Goal: Task Accomplishment & Management: Manage account settings

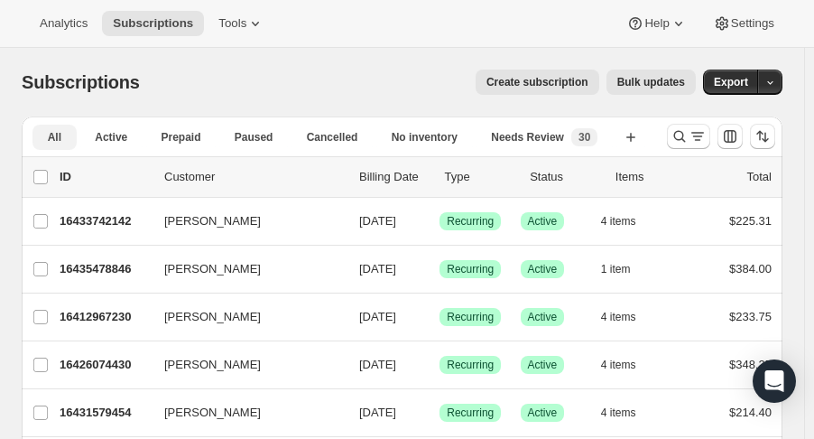
click at [116, 135] on span "Active" at bounding box center [111, 137] width 32 height 14
click at [246, 23] on icon at bounding box center [255, 23] width 18 height 18
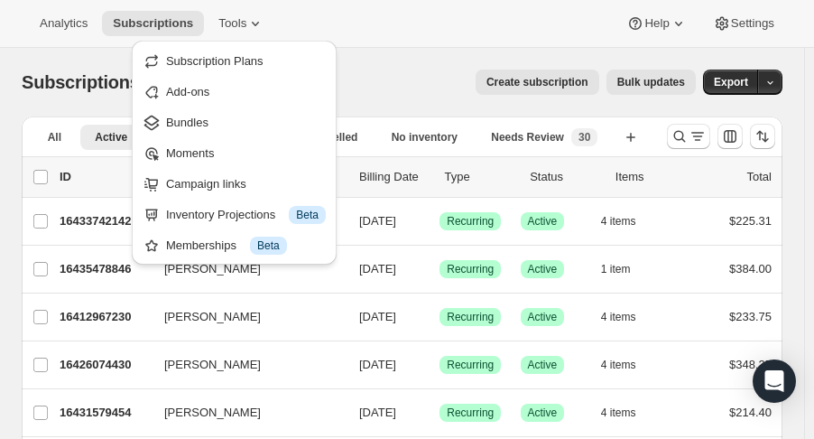
click at [69, 23] on span "Analytics" at bounding box center [64, 23] width 48 height 14
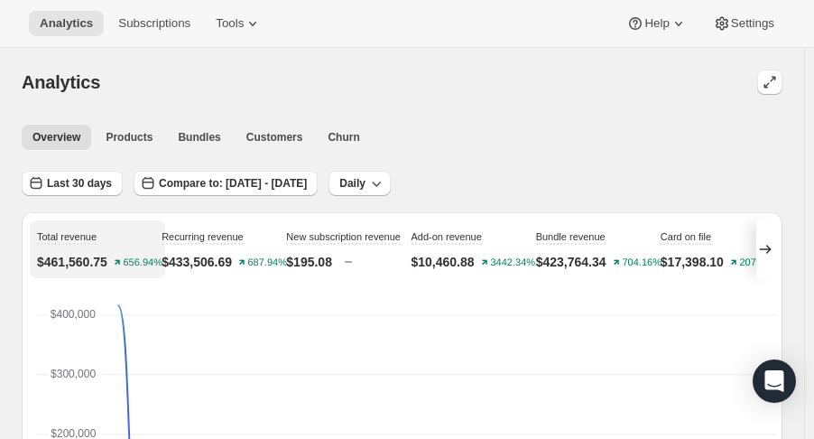
click at [261, 135] on span "Customers" at bounding box center [274, 137] width 57 height 14
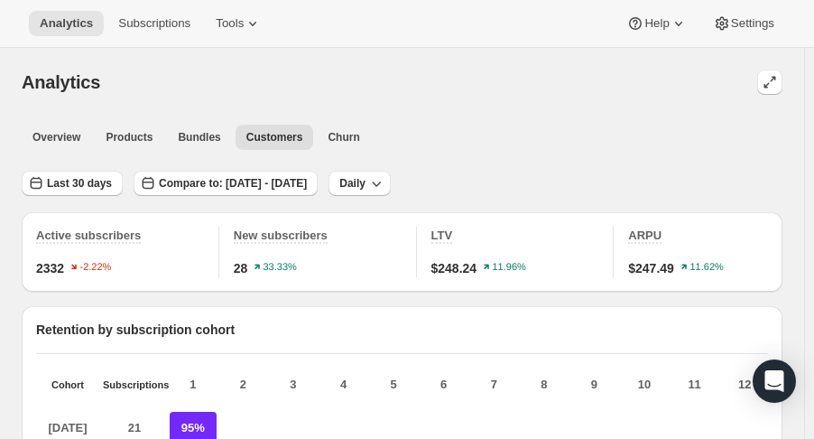
click at [155, 25] on span "Subscriptions" at bounding box center [154, 23] width 72 height 14
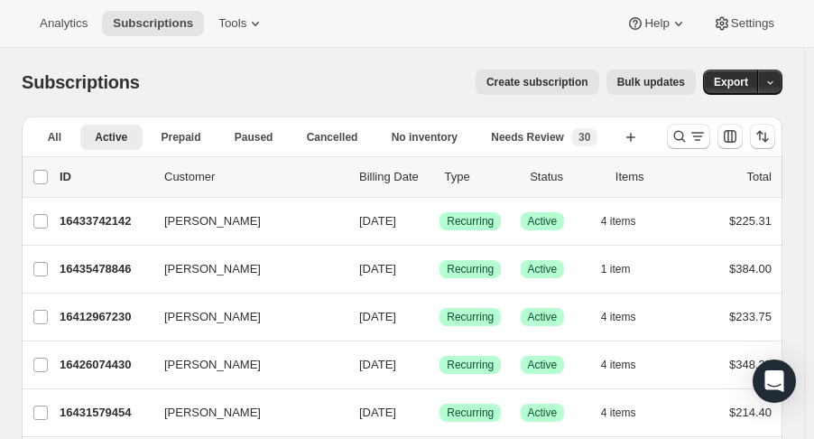
click at [640, 138] on icon "button" at bounding box center [631, 137] width 18 height 18
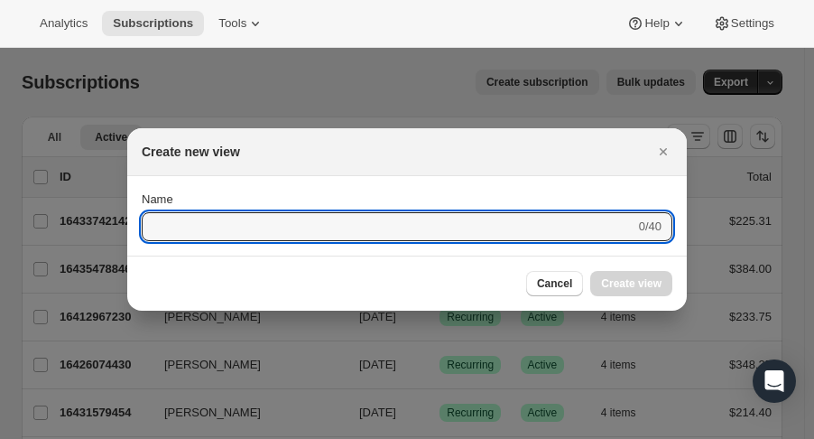
click at [461, 223] on input "Name" at bounding box center [389, 226] width 494 height 29
type input "created date"
click at [626, 274] on button "Create view" at bounding box center [631, 283] width 82 height 25
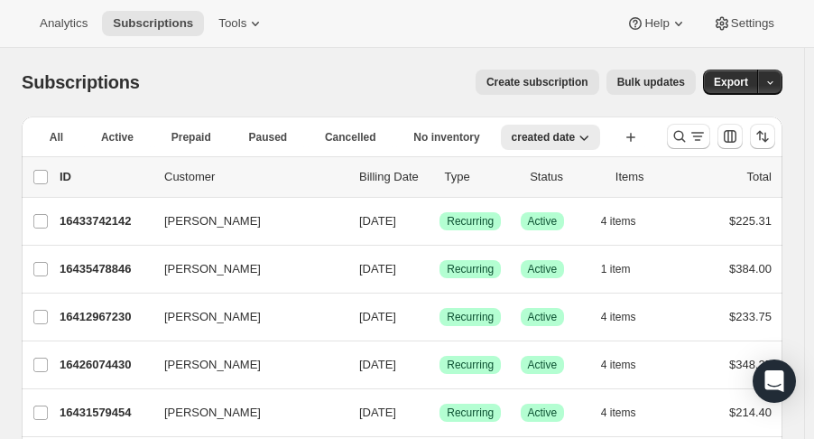
click at [512, 142] on span "created date" at bounding box center [544, 137] width 64 height 14
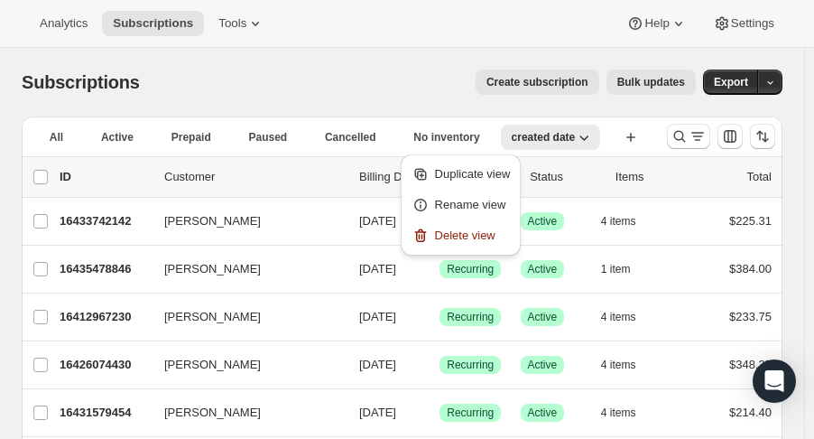
click at [512, 140] on span "created date" at bounding box center [544, 137] width 64 height 14
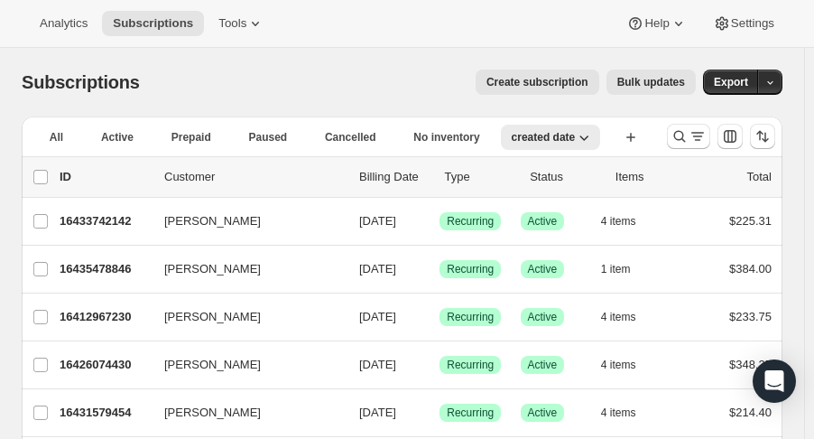
click at [512, 140] on span "created date" at bounding box center [544, 137] width 64 height 14
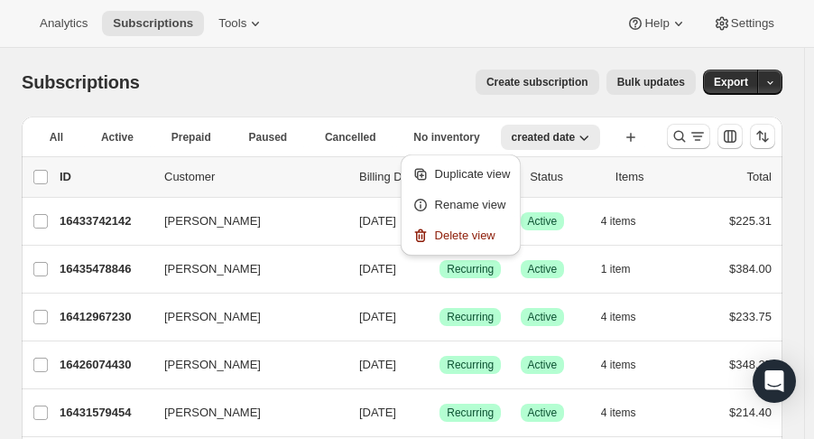
click at [433, 91] on div "Create subscription Bulk updates" at bounding box center [429, 82] width 534 height 25
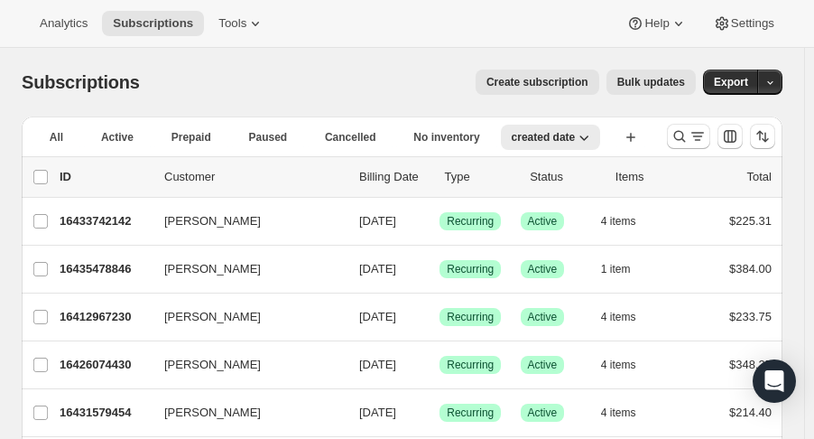
click at [512, 135] on span "created date" at bounding box center [544, 137] width 64 height 14
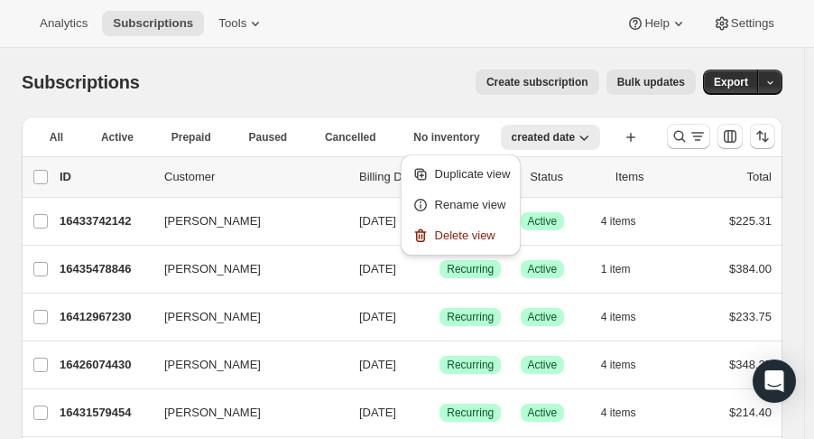
click at [445, 236] on span "Delete view" at bounding box center [465, 235] width 60 height 14
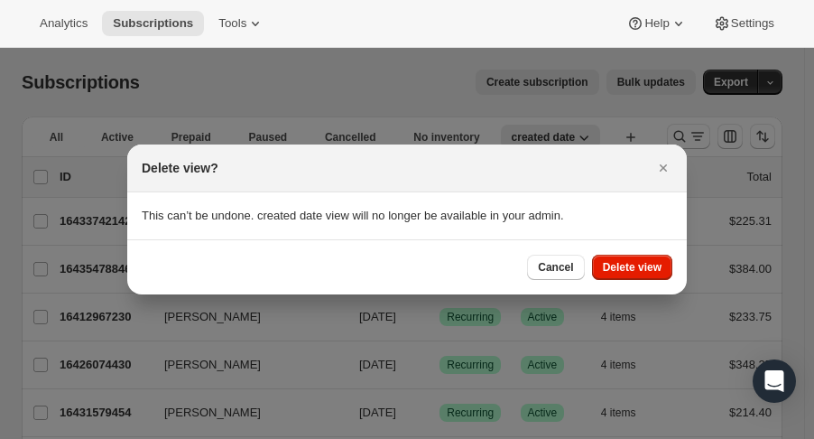
click at [662, 164] on icon "Close" at bounding box center [663, 168] width 18 height 18
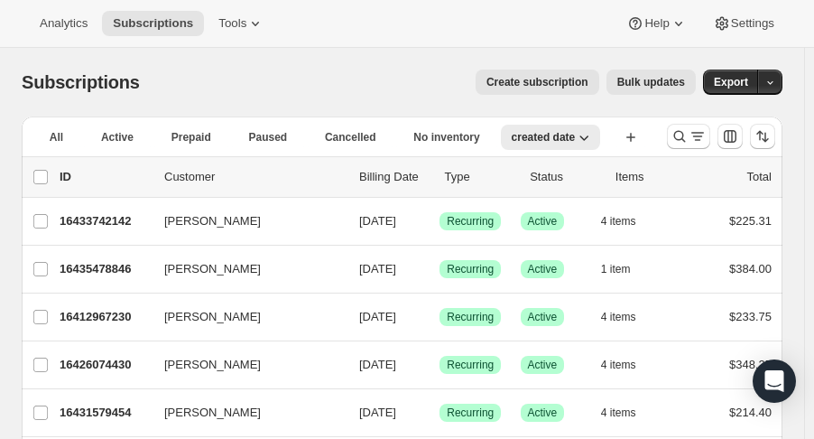
click at [575, 132] on icon "button" at bounding box center [584, 137] width 18 height 18
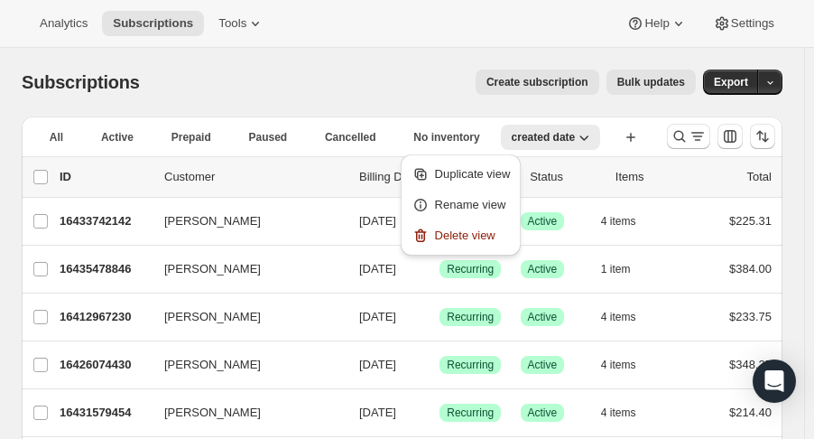
click at [445, 57] on div "Subscriptions. This page is ready Subscriptions Create subscription Bulk update…" at bounding box center [402, 82] width 761 height 69
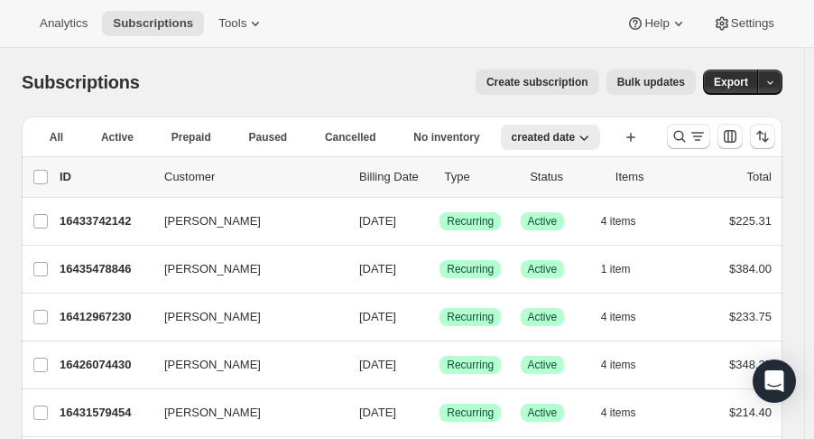
click at [102, 156] on span "More views" at bounding box center [72, 163] width 59 height 14
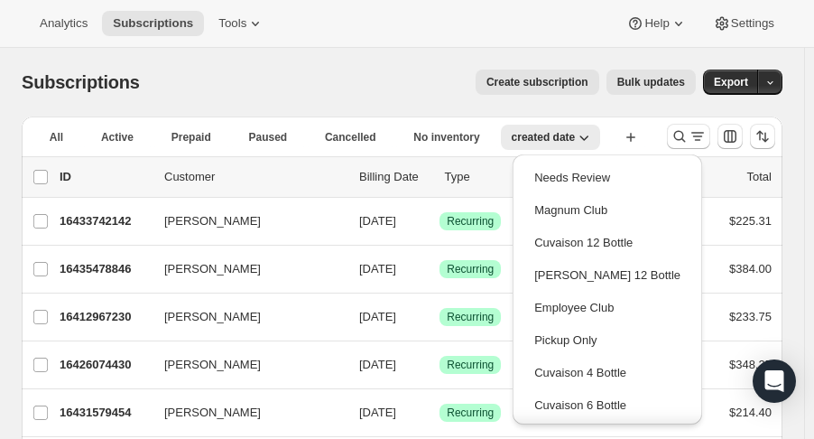
click at [426, 53] on div "Subscriptions. This page is ready Subscriptions Create subscription Bulk update…" at bounding box center [402, 82] width 761 height 69
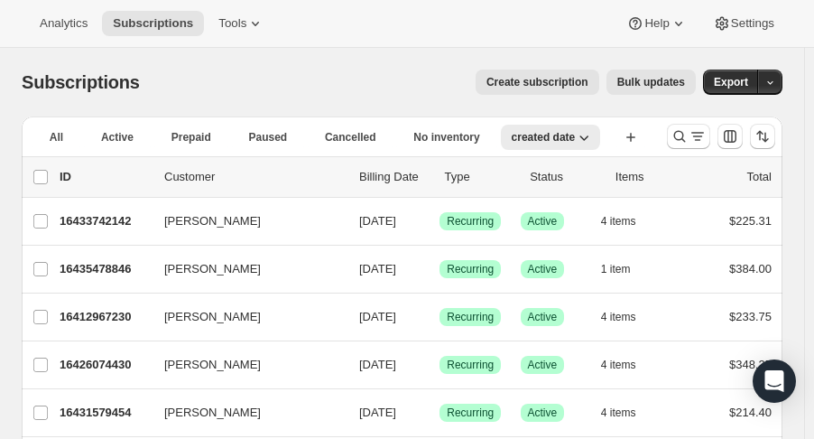
click at [465, 153] on div "All Active Prepaid Paused Cancelled No inventory Needs Review Magnum Club Cuvai…" at bounding box center [337, 147] width 631 height 62
click at [512, 143] on span "created date" at bounding box center [544, 137] width 64 height 14
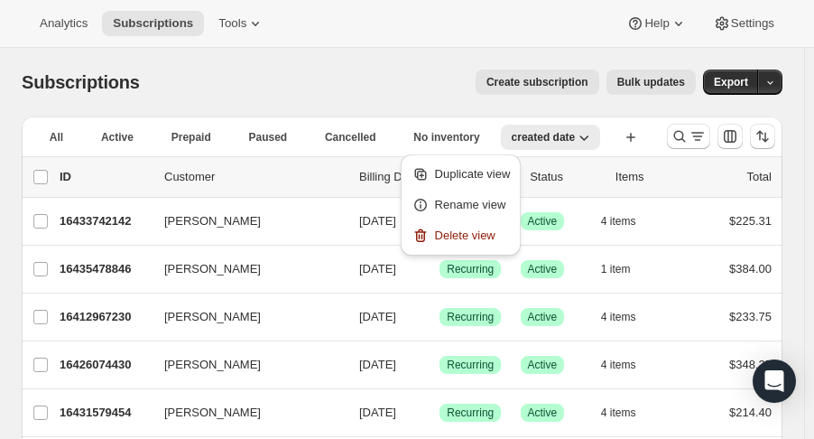
click at [512, 143] on span "created date" at bounding box center [544, 137] width 64 height 14
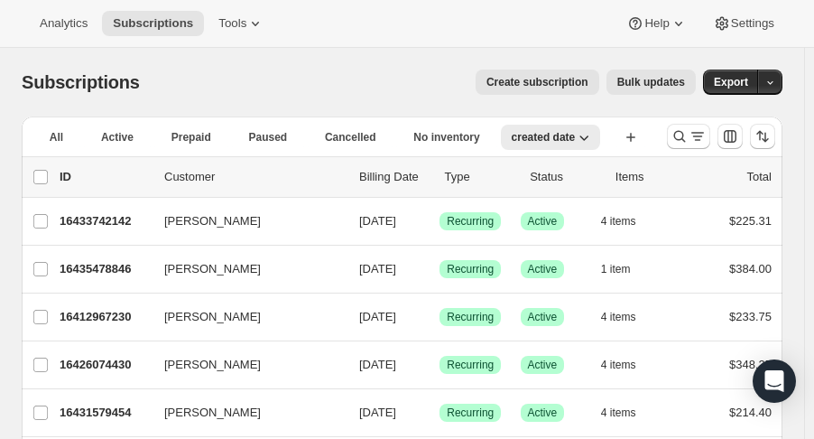
click at [108, 132] on span "Active" at bounding box center [117, 137] width 32 height 14
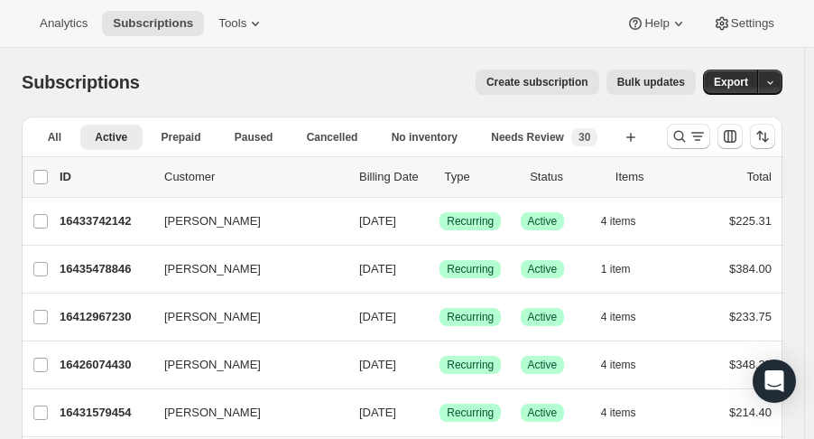
click at [776, 83] on icon "button" at bounding box center [771, 83] width 12 height 12
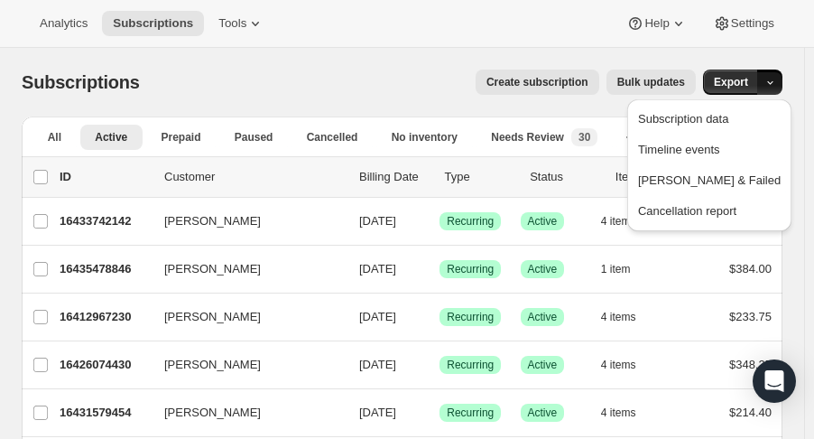
click at [729, 116] on span "Subscription data" at bounding box center [683, 119] width 90 height 14
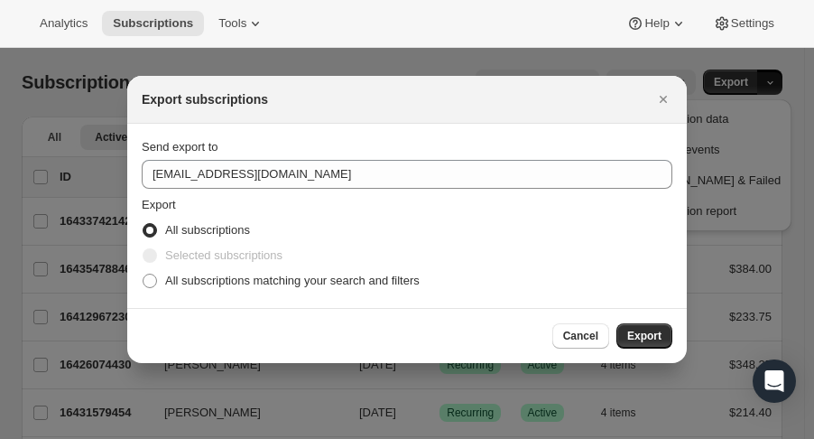
click at [233, 283] on span "All subscriptions matching your search and filters" at bounding box center [292, 281] width 255 height 14
click at [144, 274] on input "All subscriptions matching your search and filters" at bounding box center [143, 274] width 1 height 1
radio input "true"
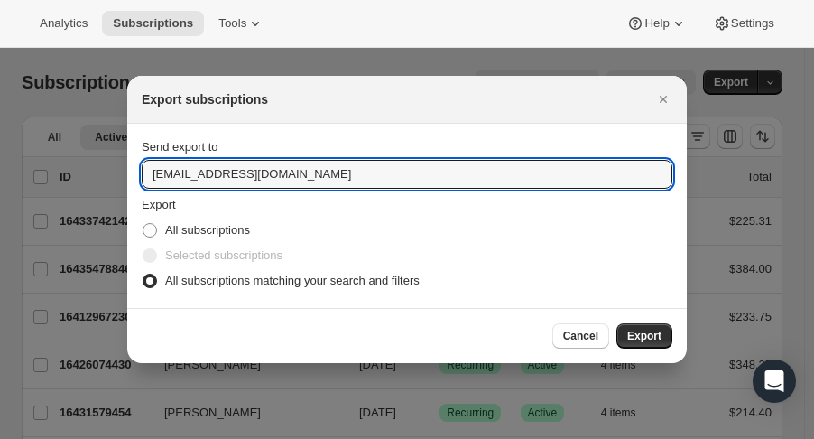
drag, startPoint x: 202, startPoint y: 176, endPoint x: 30, endPoint y: 173, distance: 172.4
type input "[EMAIL_ADDRESS][DOMAIN_NAME]"
click at [645, 329] on button "Export" at bounding box center [645, 335] width 56 height 25
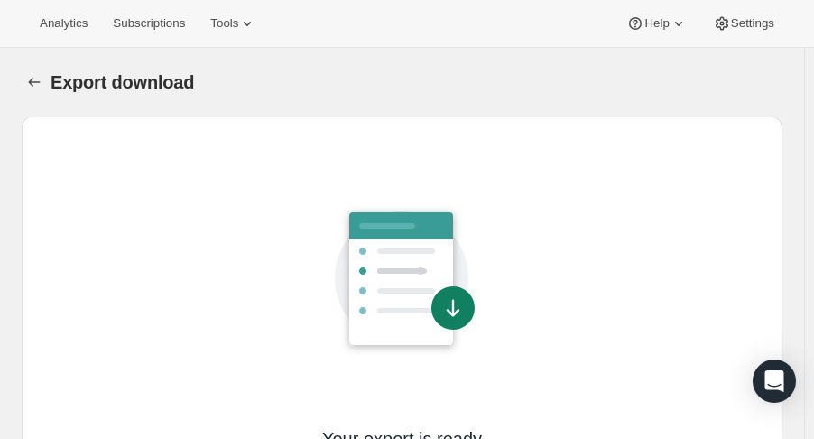
click at [336, 339] on icon at bounding box center [402, 278] width 204 height 204
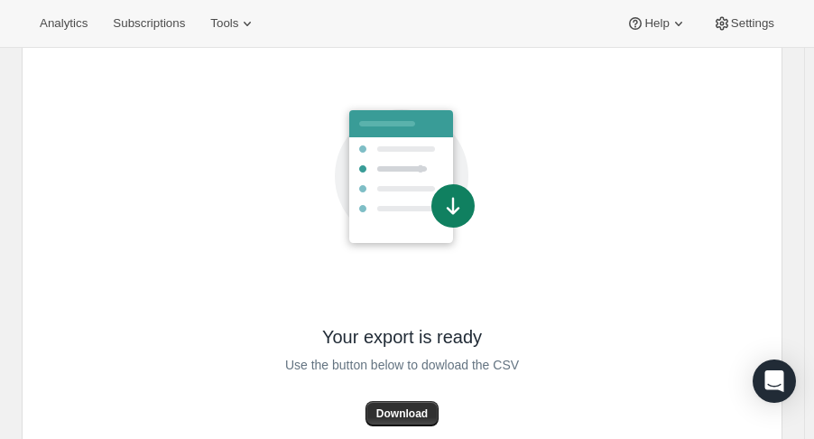
scroll to position [148, 0]
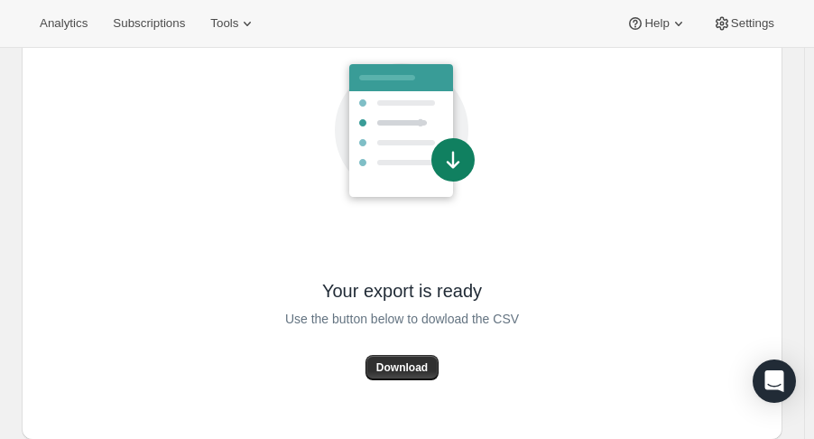
click at [413, 365] on span "Download" at bounding box center [401, 367] width 51 height 14
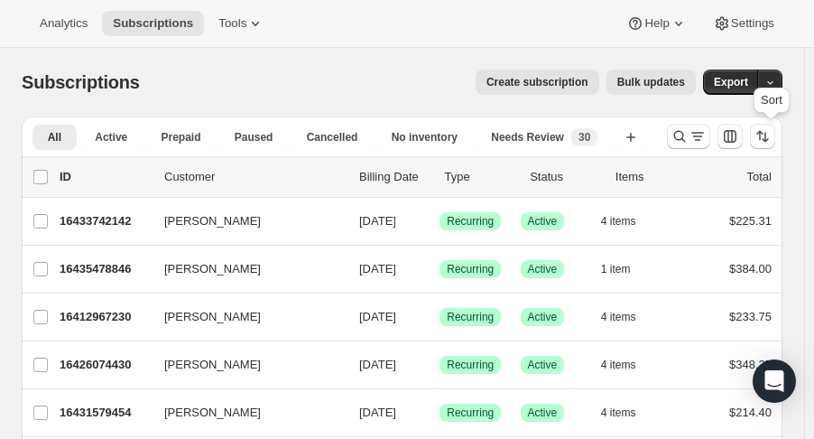
click at [767, 131] on icon "Sort the results" at bounding box center [763, 136] width 18 height 18
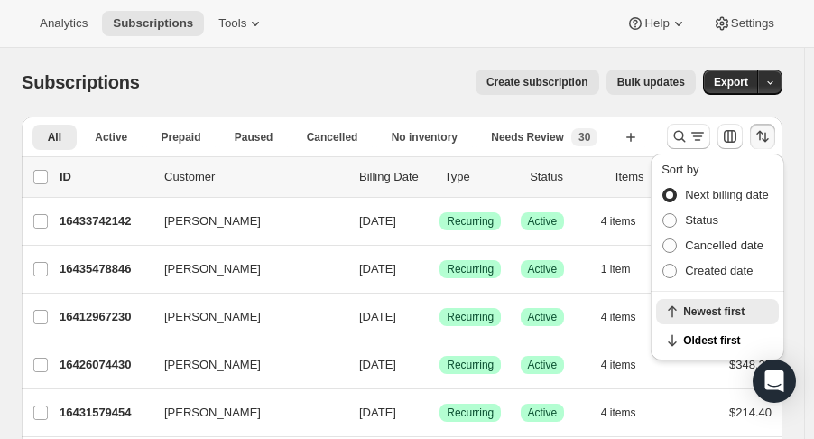
click at [704, 273] on span "Created date" at bounding box center [719, 271] width 68 height 14
click at [664, 264] on input "Created date" at bounding box center [663, 264] width 1 height 1
radio input "true"
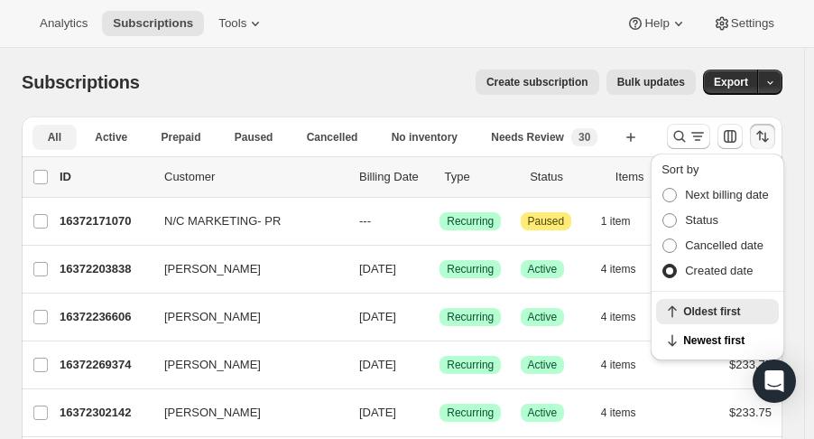
click at [98, 142] on button "Active" at bounding box center [111, 137] width 62 height 25
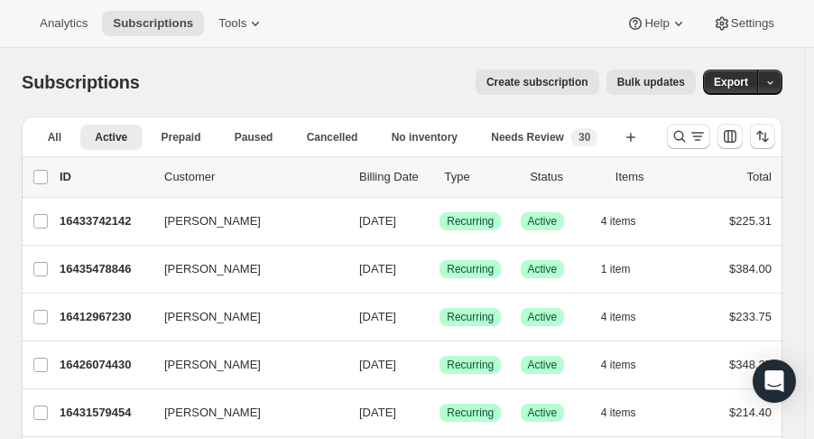
click at [769, 137] on icon "Sort the results" at bounding box center [765, 138] width 7 height 10
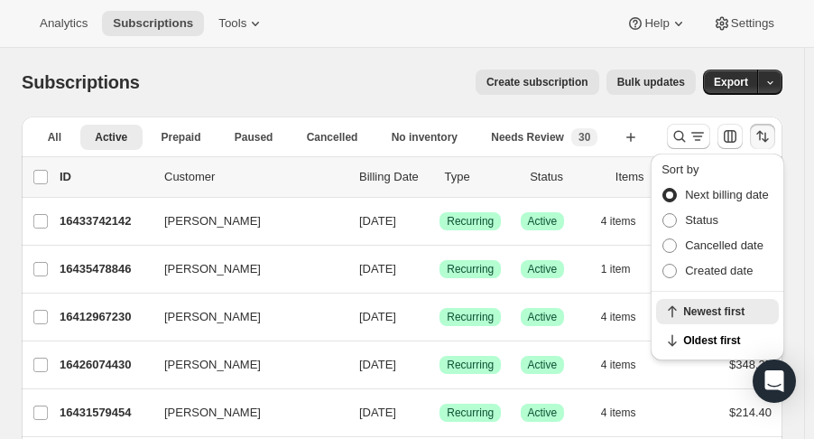
click at [725, 269] on span "Created date" at bounding box center [719, 271] width 68 height 14
click at [664, 264] on input "Created date" at bounding box center [663, 264] width 1 height 1
radio input "true"
click at [734, 309] on span "Oldest first" at bounding box center [725, 311] width 85 height 14
click at [480, 76] on div "Create subscription Bulk updates" at bounding box center [429, 82] width 534 height 25
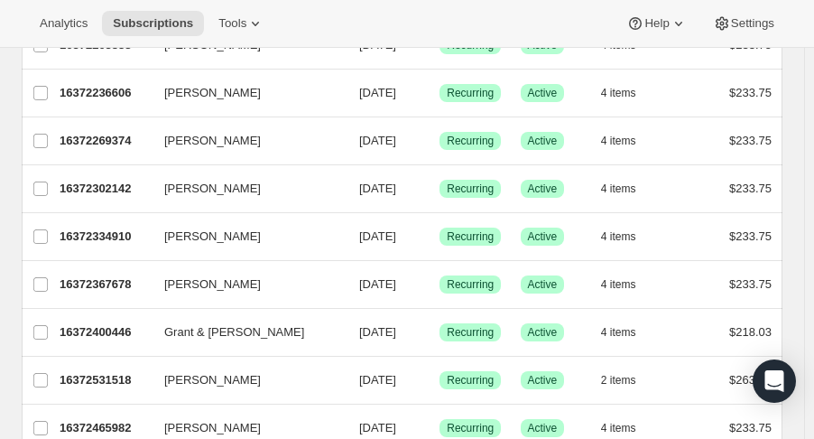
scroll to position [195, 0]
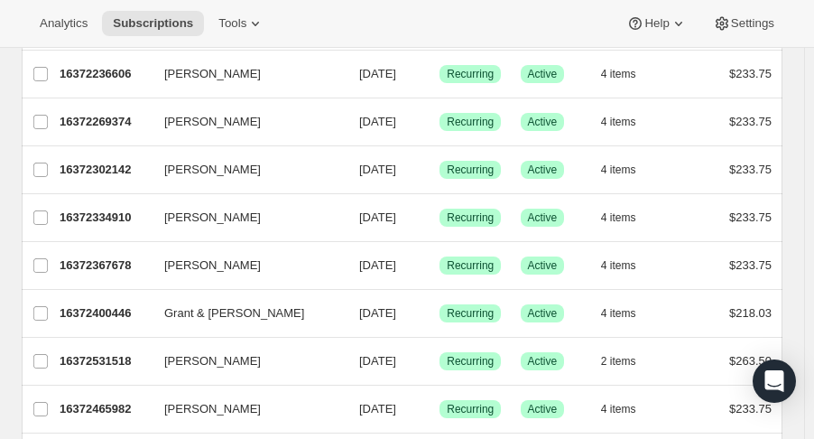
click at [670, 25] on icon at bounding box center [679, 23] width 18 height 18
click at [674, 126] on span "Contact us" at bounding box center [654, 123] width 56 height 14
